Goal: Information Seeking & Learning: Check status

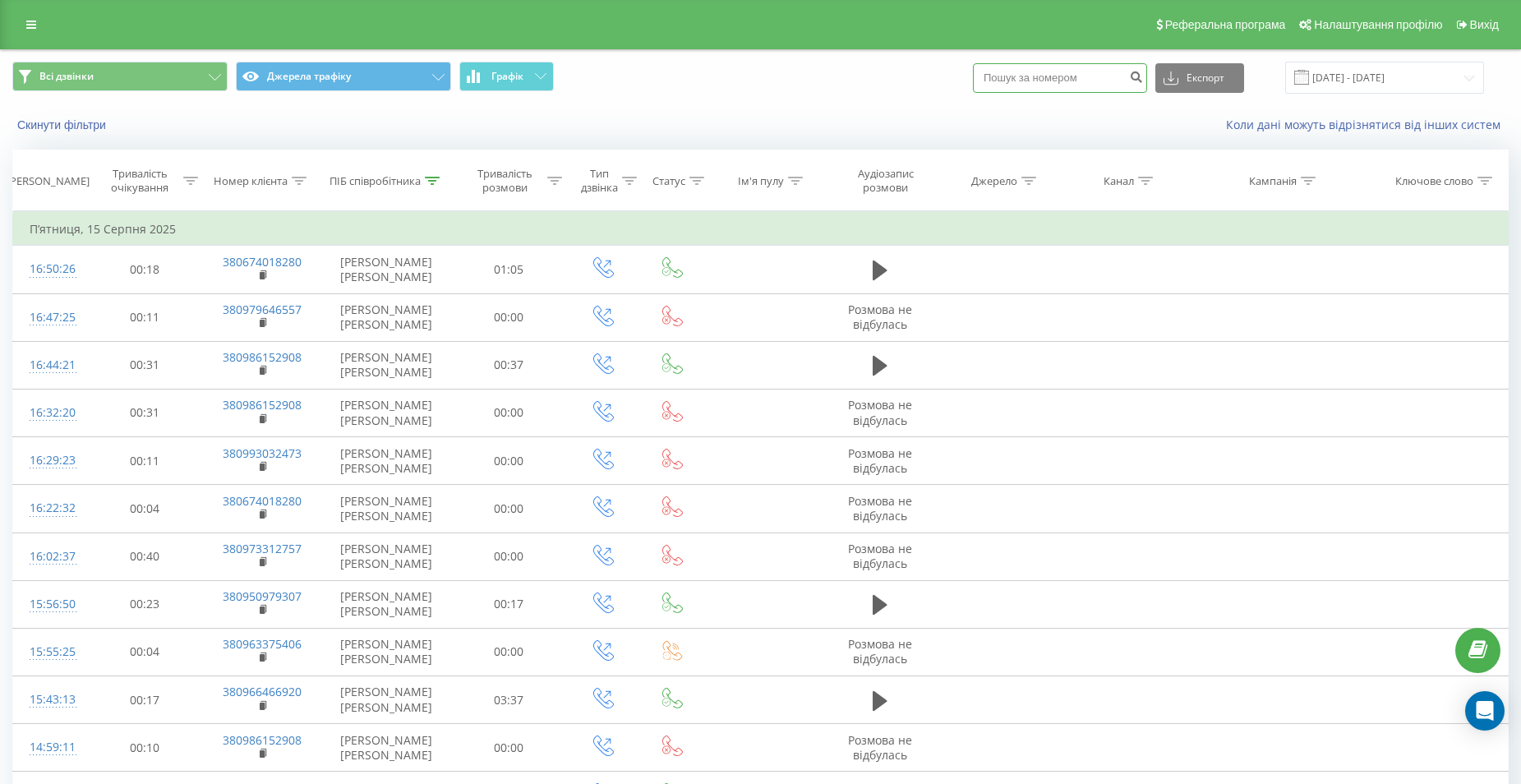
paste input "0676991273"
type input "0676991273"
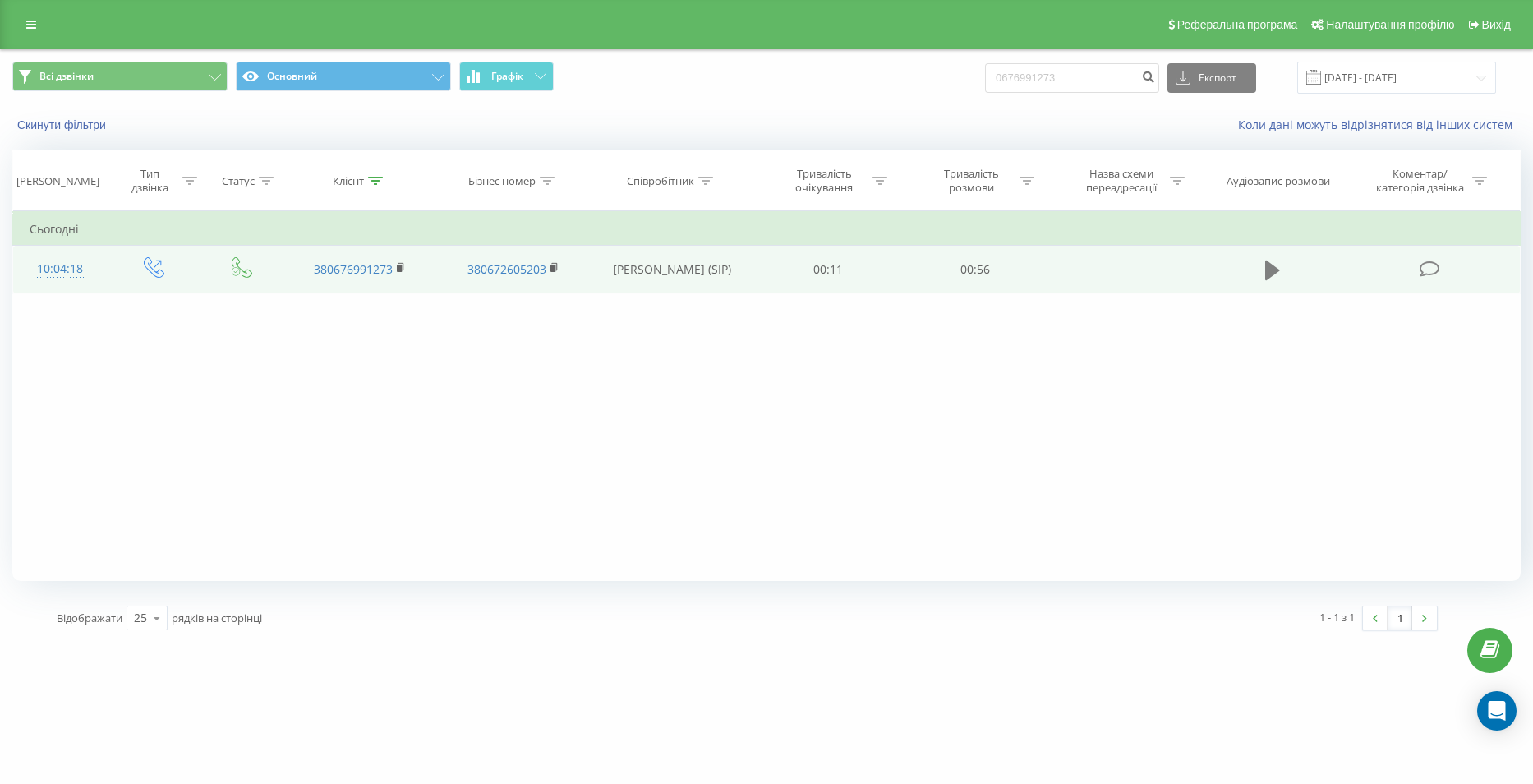
click at [1266, 276] on icon at bounding box center [1272, 270] width 15 height 23
